Goal: Information Seeking & Learning: Learn about a topic

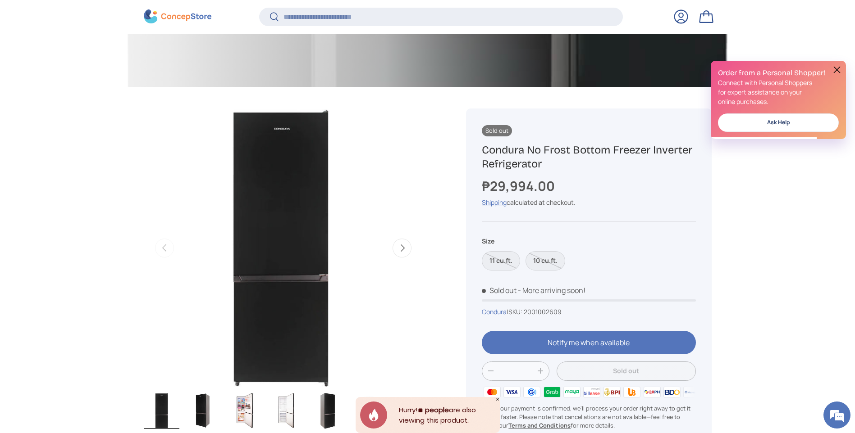
scroll to position [359, 0]
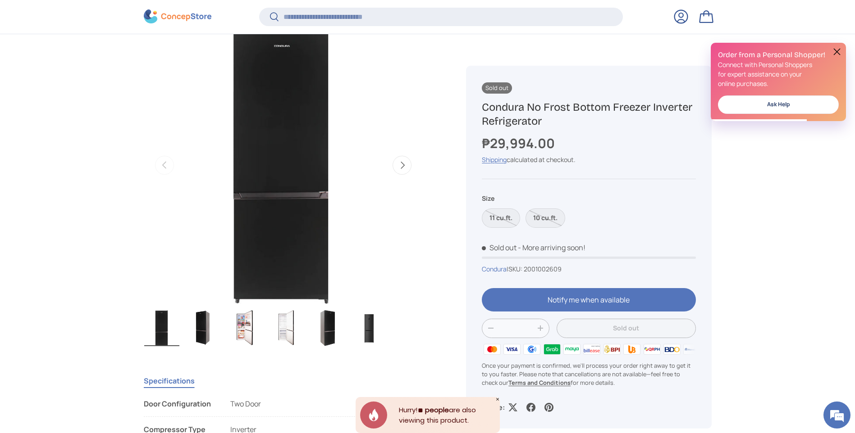
click at [253, 325] on img "Gallery Viewer" at bounding box center [244, 328] width 35 height 36
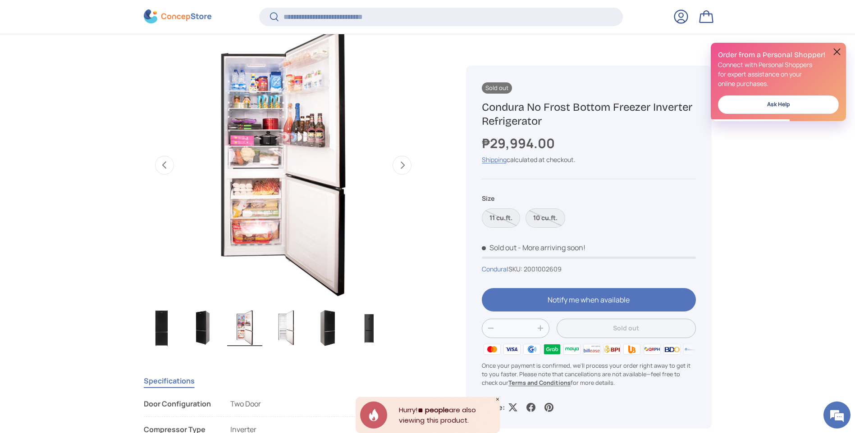
scroll to position [0, 0]
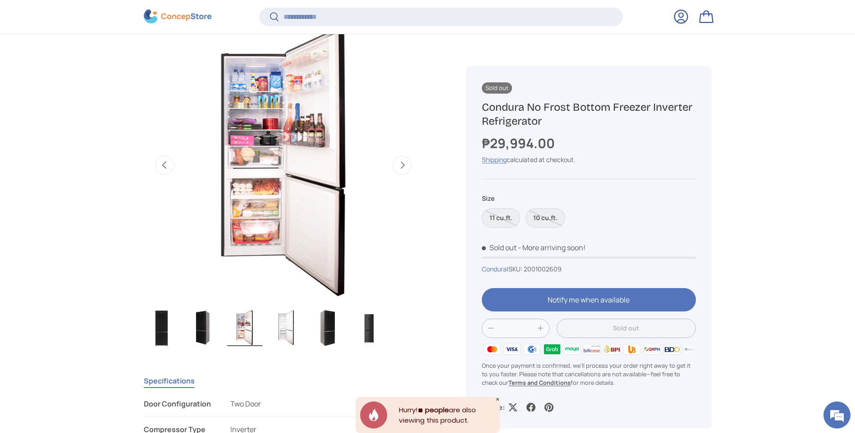
click at [276, 155] on img "Gallery Viewer" at bounding box center [282, 165] width 279 height 279
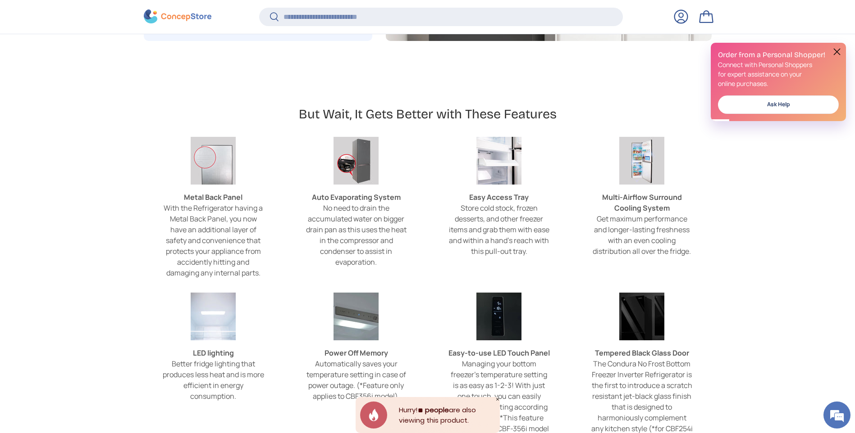
scroll to position [2837, 0]
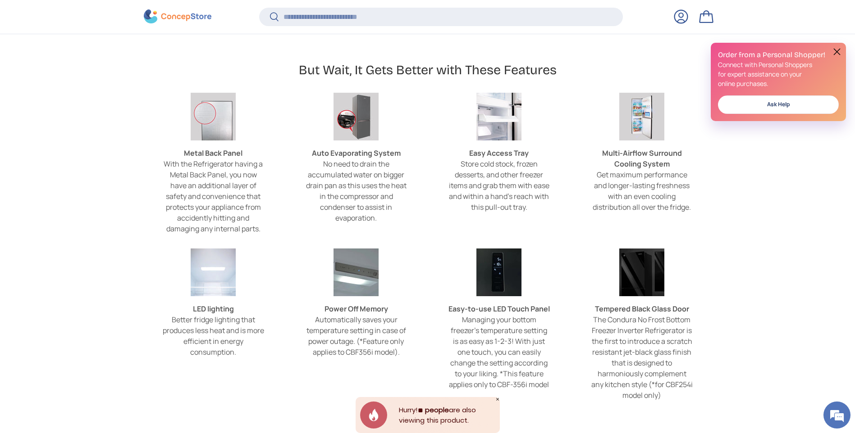
click at [493, 302] on div "Easy-to-use LED Touch Panel Managing your bottom freezer’s temperature setting …" at bounding box center [498, 343] width 101 height 94
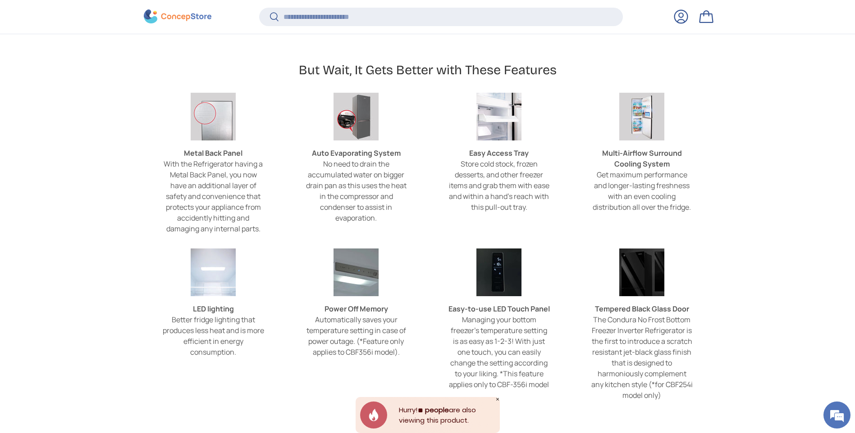
click at [497, 285] on img at bounding box center [498, 273] width 45 height 48
click at [498, 274] on img at bounding box center [498, 273] width 45 height 48
drag, startPoint x: 497, startPoint y: 274, endPoint x: 486, endPoint y: 274, distance: 11.3
click at [497, 276] on img at bounding box center [498, 273] width 45 height 48
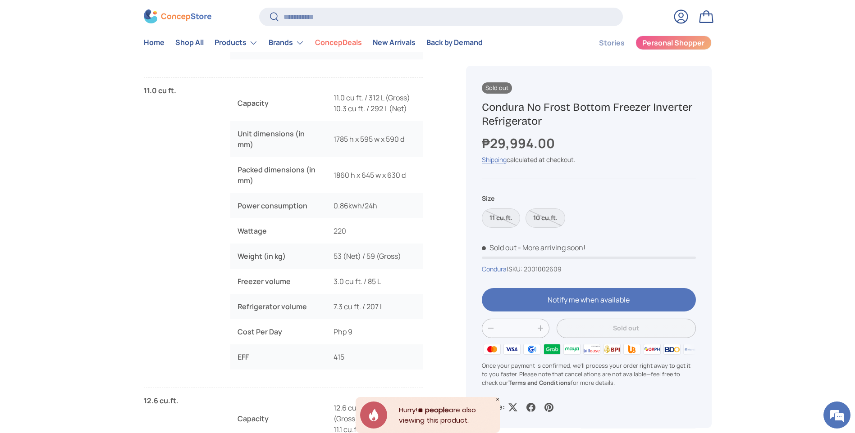
scroll to position [766, 0]
